Goal: Use online tool/utility: Utilize a website feature to perform a specific function

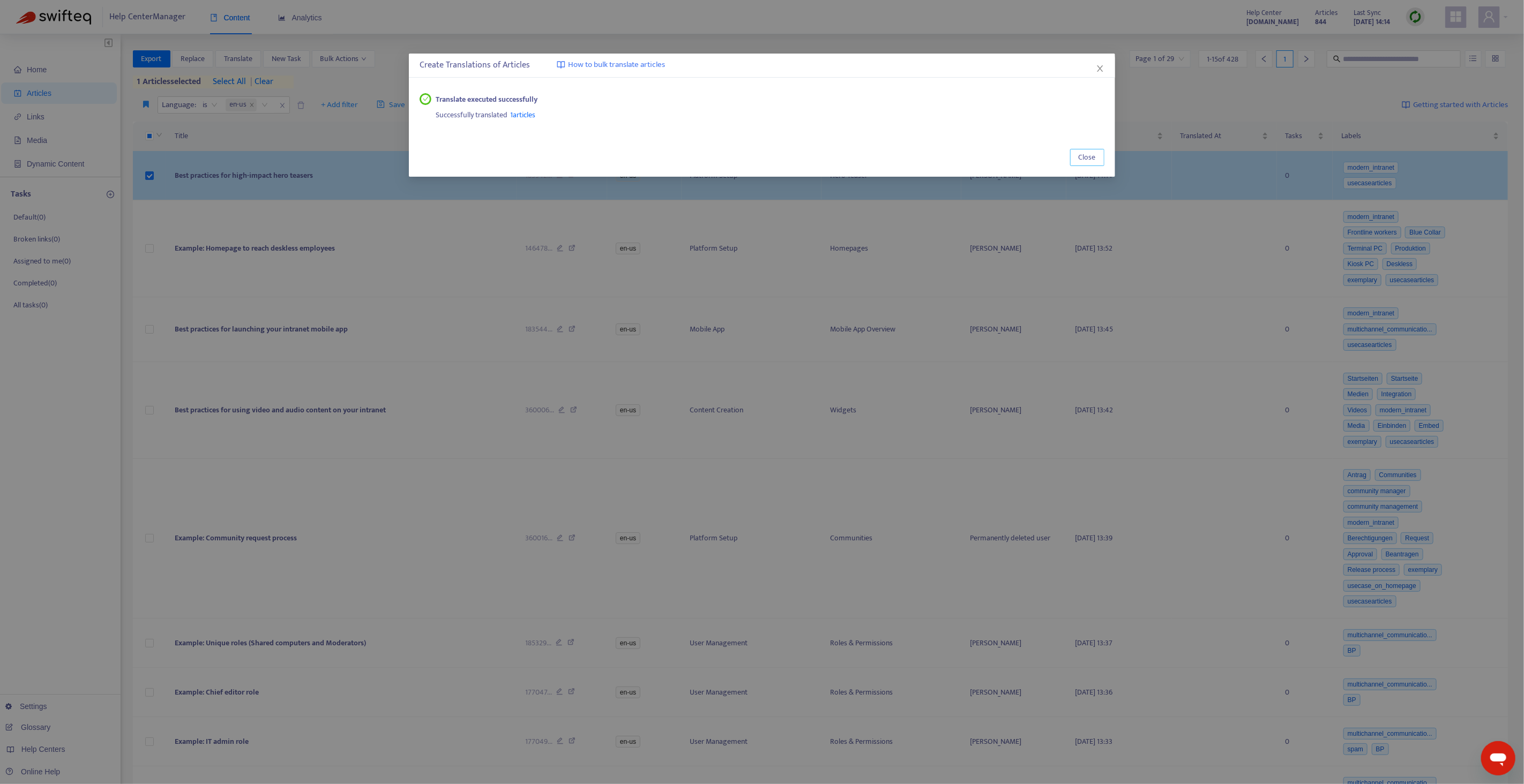
drag, startPoint x: 1084, startPoint y: 155, endPoint x: 485, endPoint y: 182, distance: 599.6
click at [1082, 155] on span "Close" at bounding box center [1087, 158] width 17 height 12
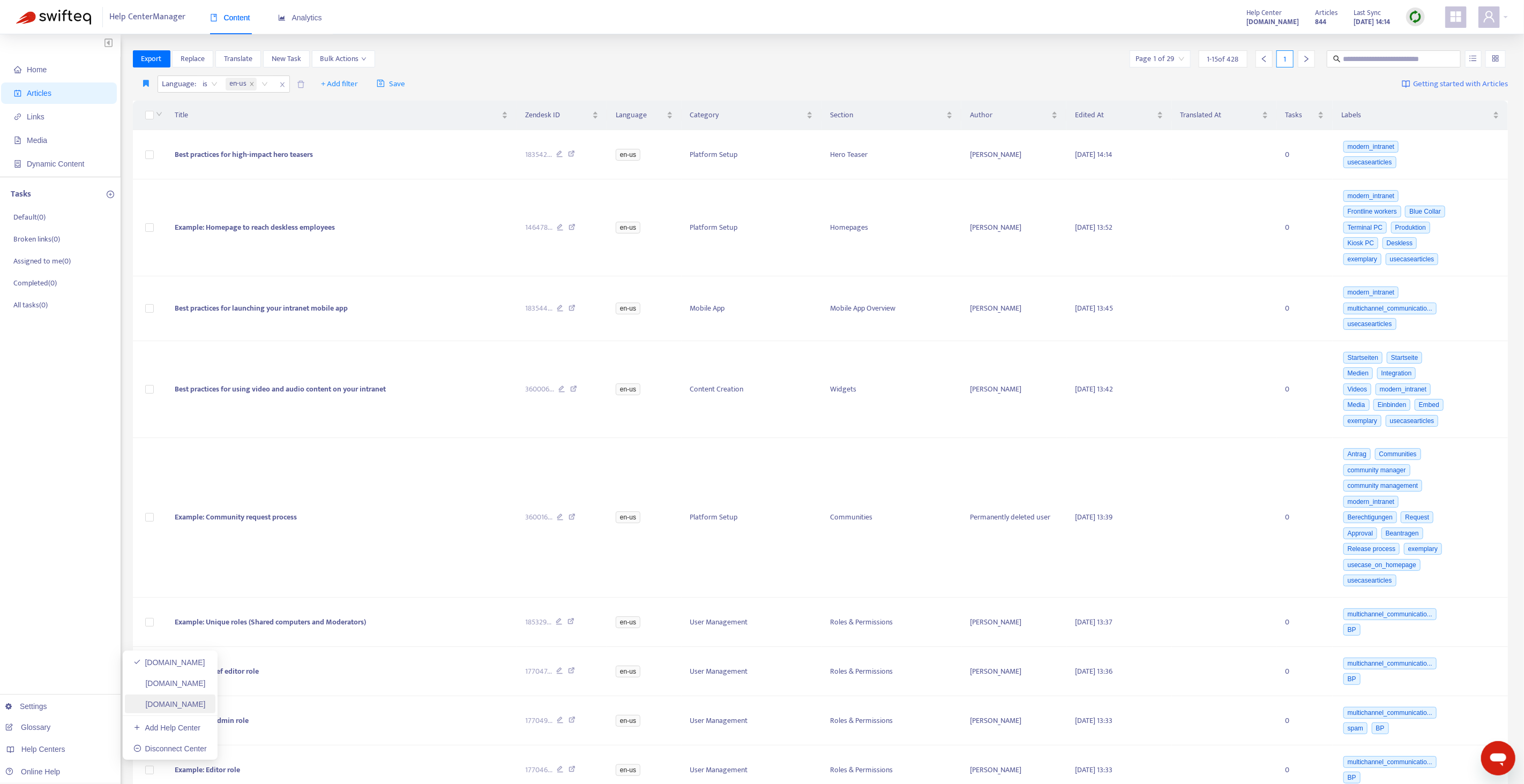
click at [183, 708] on link "[DOMAIN_NAME]" at bounding box center [170, 704] width 72 height 8
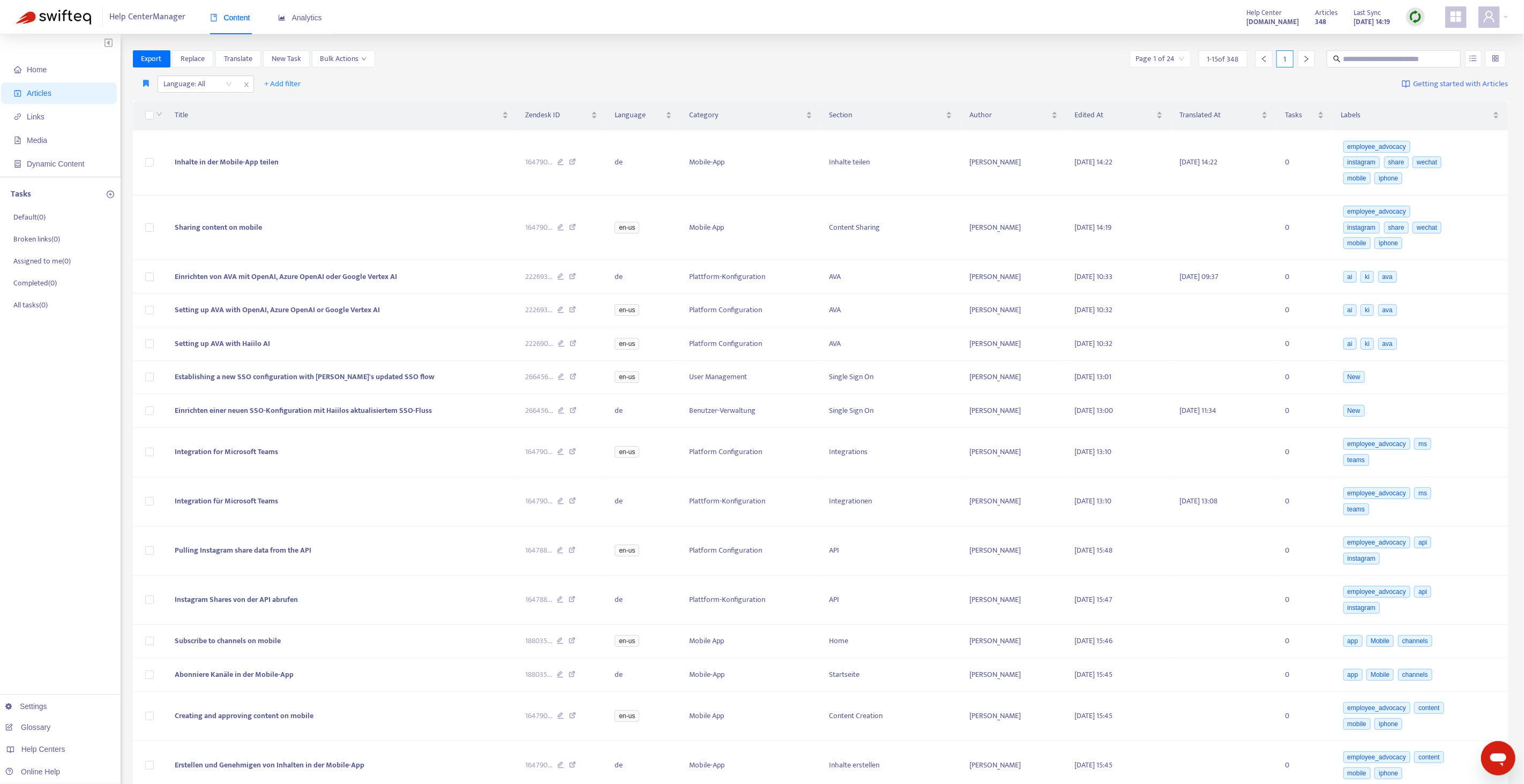
click at [1411, 20] on img at bounding box center [1415, 17] width 14 height 14
click at [1420, 34] on link "Quick Sync" at bounding box center [1437, 38] width 45 height 12
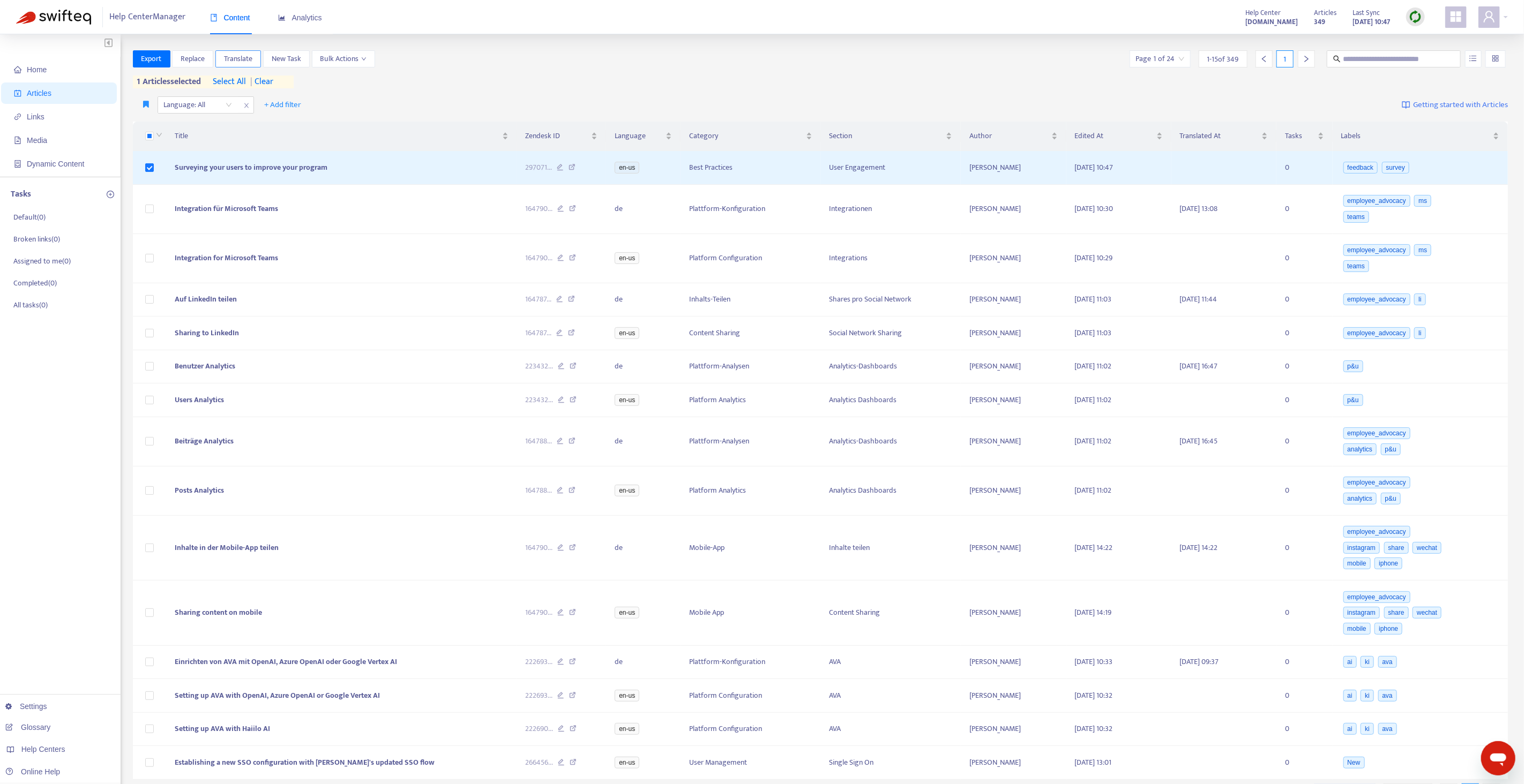
click at [218, 60] on button "Translate" at bounding box center [238, 59] width 45 height 17
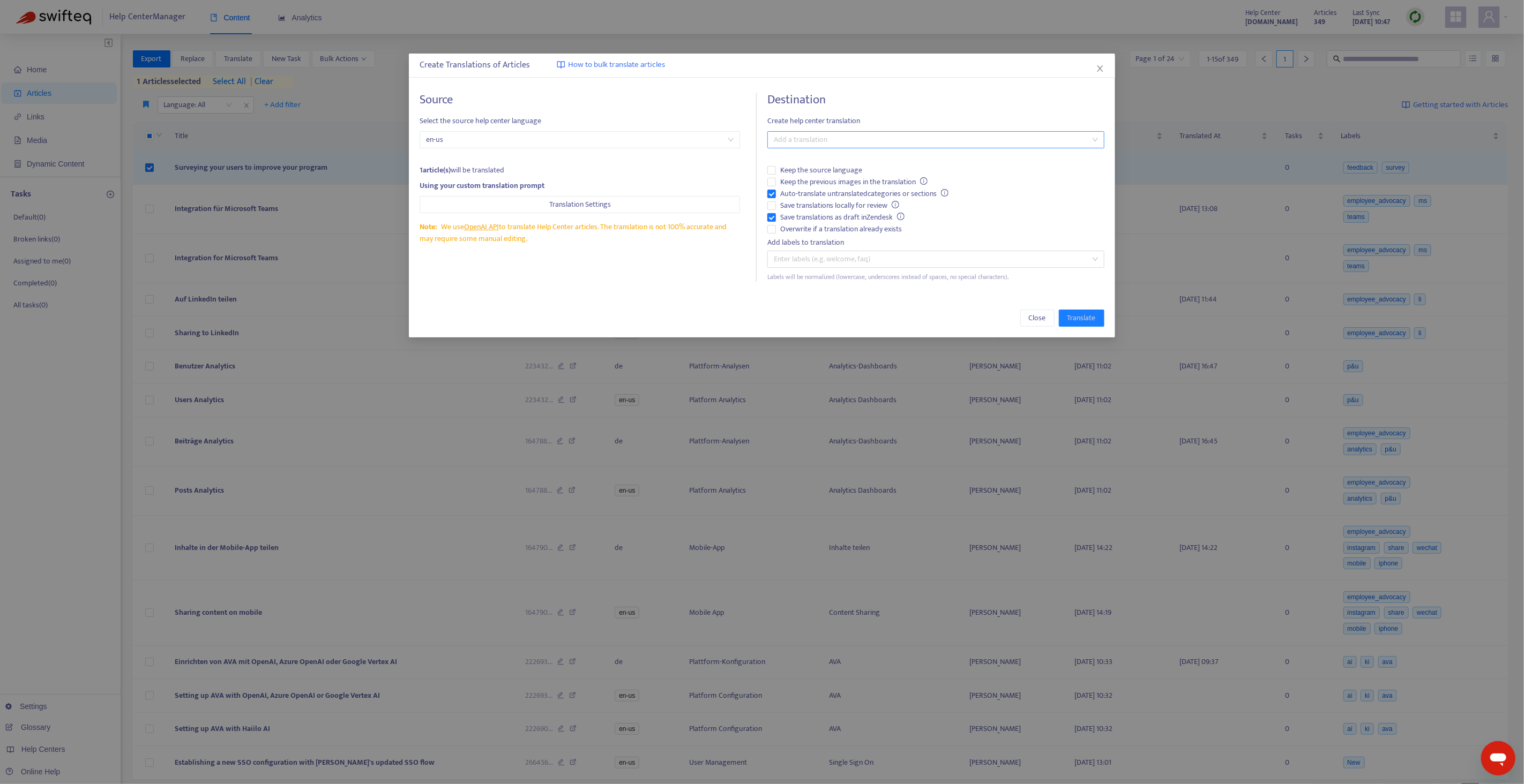
click at [813, 138] on div at bounding box center [931, 139] width 321 height 13
click at [811, 175] on div "German ( de )" at bounding box center [936, 179] width 320 height 12
click at [803, 194] on span "Auto-translate untranslated categories or sections" at bounding box center [864, 194] width 177 height 12
click at [807, 227] on span "Overwrite if a translation already exists" at bounding box center [841, 229] width 130 height 12
click at [807, 214] on span "Save translations as draft in Zendesk" at bounding box center [842, 218] width 133 height 12
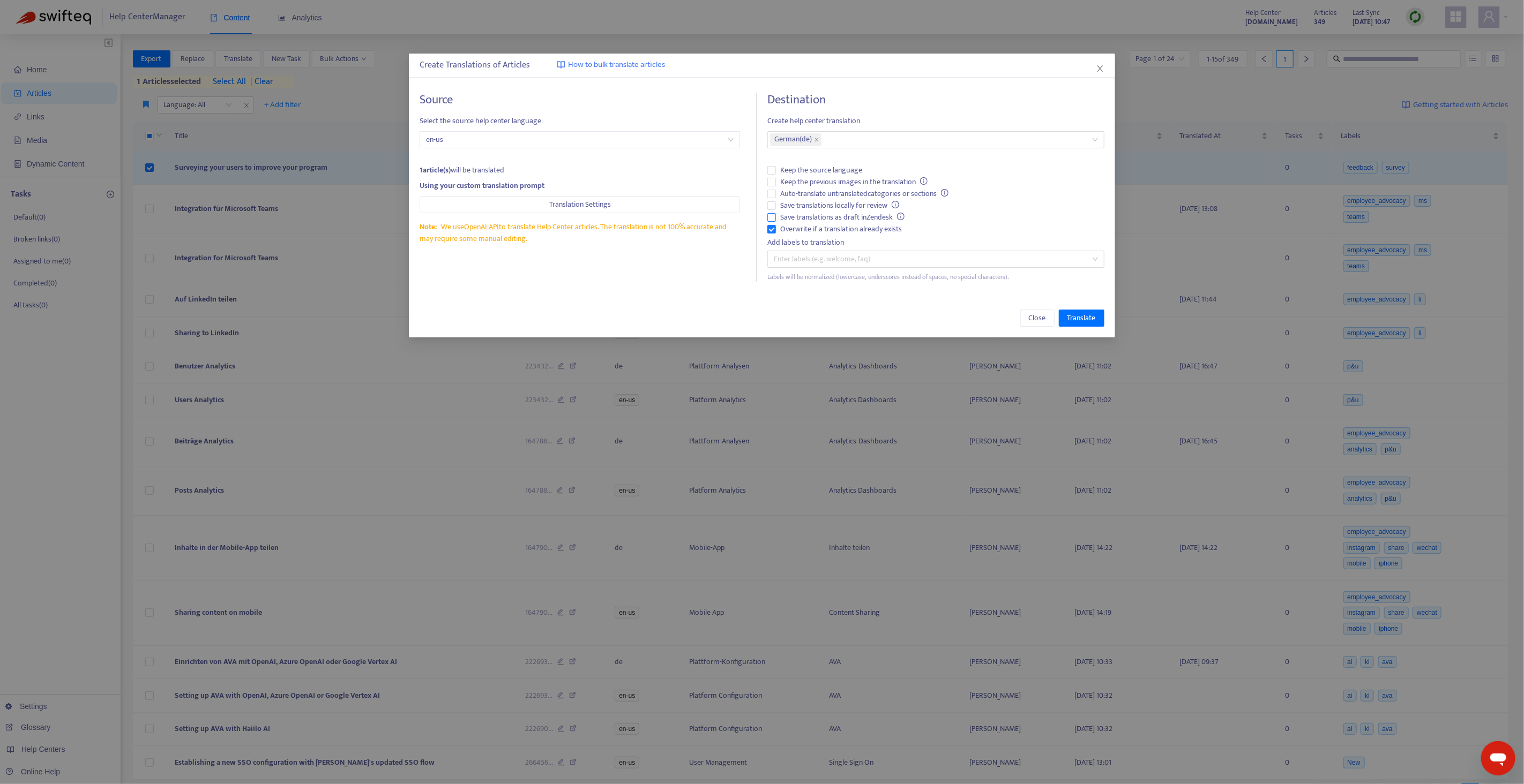
click at [869, 216] on span "Save translations as draft in Zendesk" at bounding box center [842, 218] width 133 height 12
click at [1096, 316] on button "Translate" at bounding box center [1081, 318] width 45 height 17
